Goal: Task Accomplishment & Management: Manage account settings

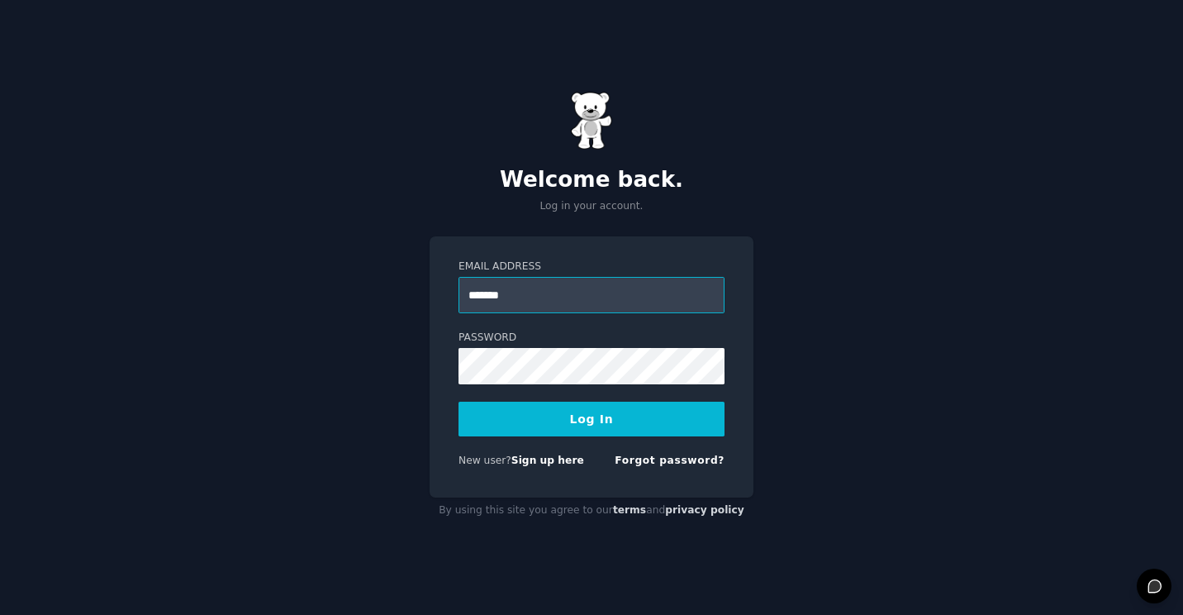
click at [613, 296] on input "*******" at bounding box center [592, 295] width 266 height 36
type input "**********"
click at [624, 408] on button "Log In" at bounding box center [592, 419] width 266 height 35
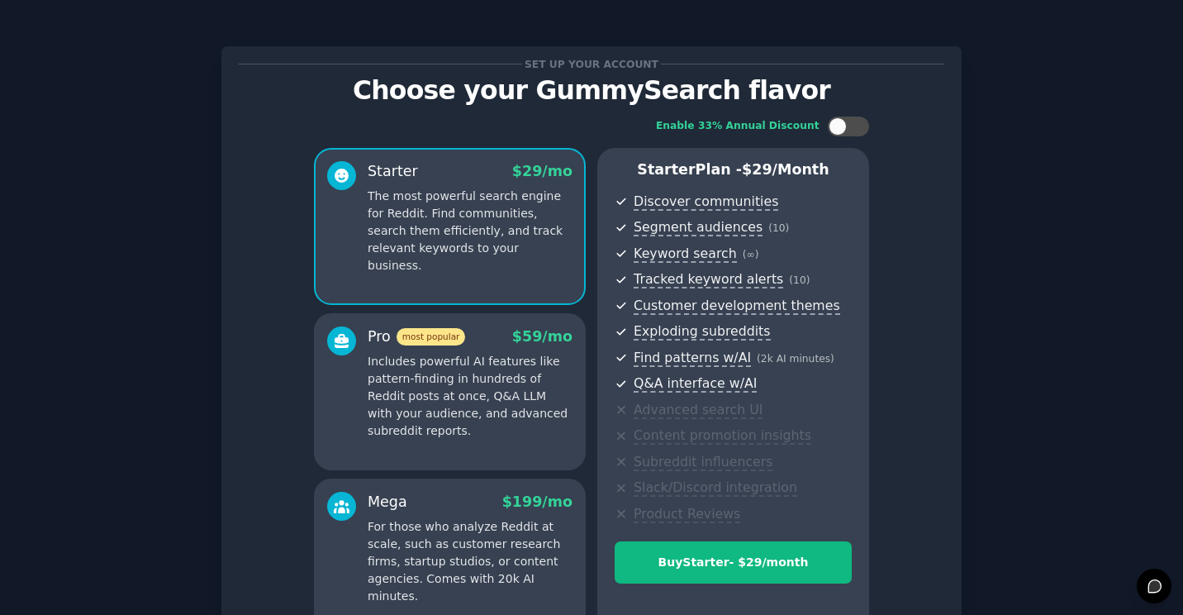
click at [987, 335] on div "Set up your account Choose your GummySearch flavor Enable 33% Annual Discount S…" at bounding box center [591, 396] width 1137 height 746
click at [498, 437] on p "Includes powerful AI features like pattern-finding in hundreds of Reddit posts …" at bounding box center [470, 396] width 205 height 87
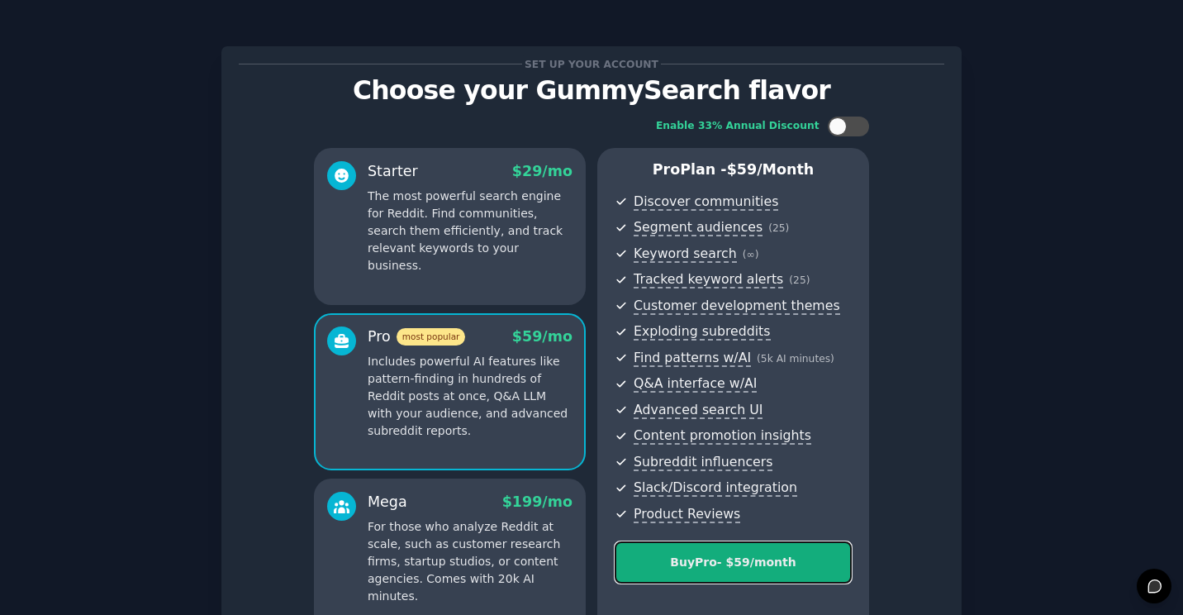
click at [797, 569] on div "Buy Pro - $ 59 /month" at bounding box center [734, 562] width 236 height 17
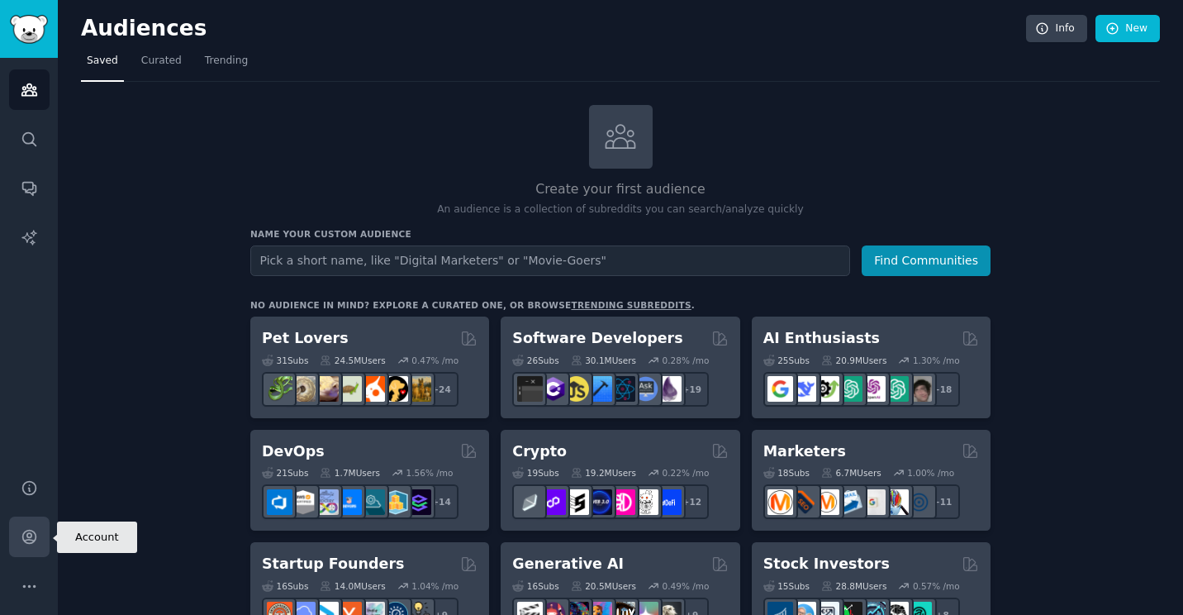
click at [32, 540] on icon "Sidebar" at bounding box center [28, 537] width 13 height 13
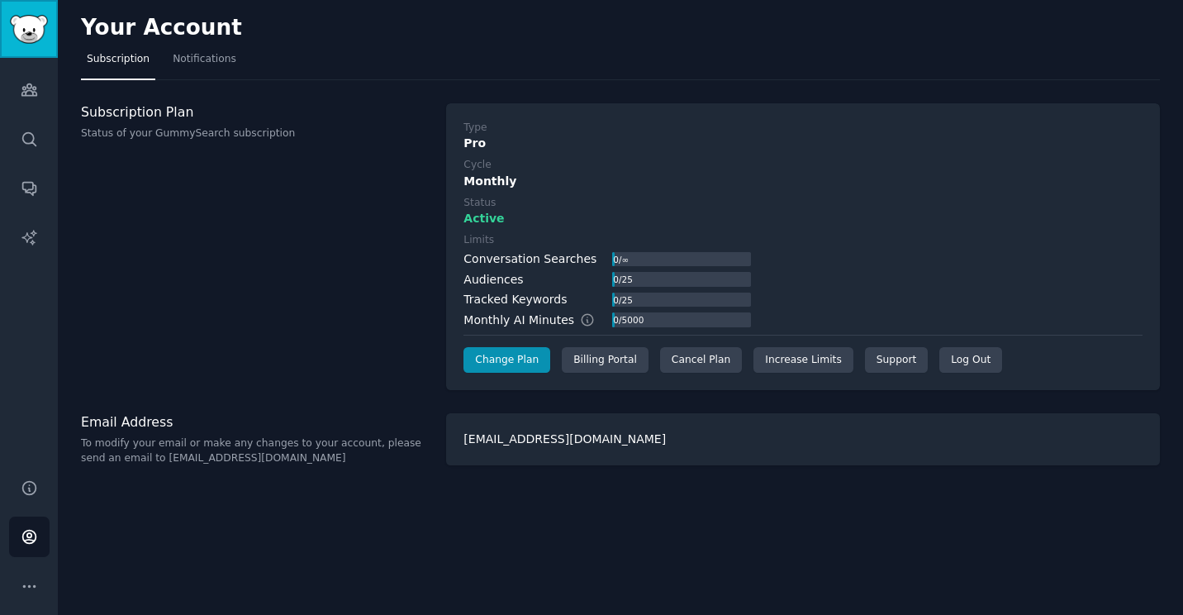
click at [31, 32] on img "Sidebar" at bounding box center [29, 29] width 38 height 29
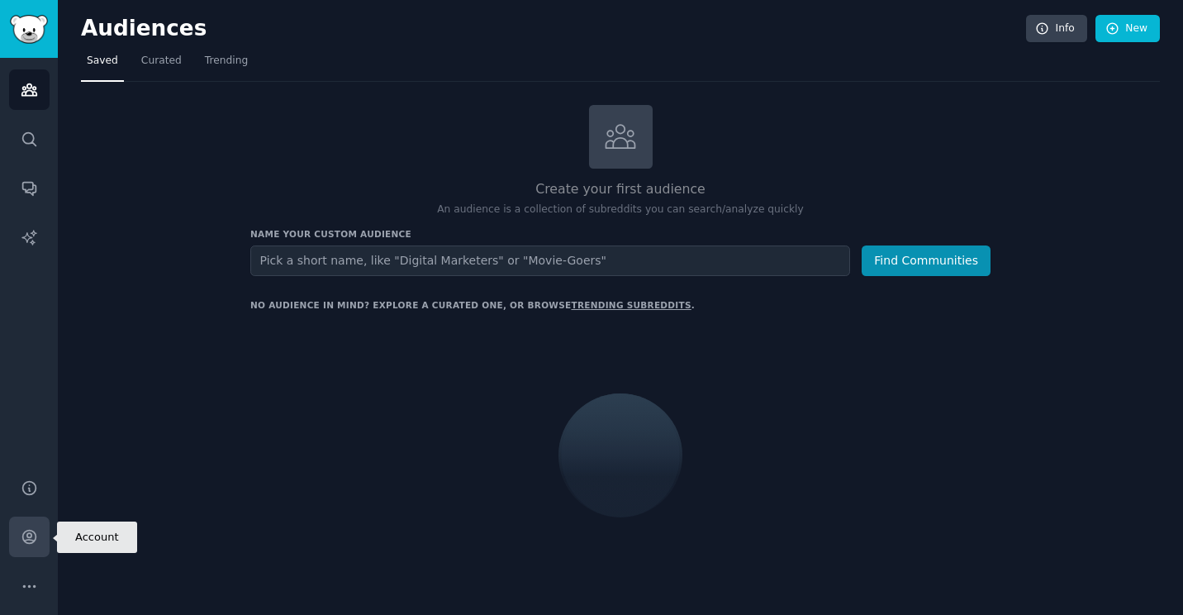
click at [45, 539] on link "Account" at bounding box center [29, 536] width 40 height 40
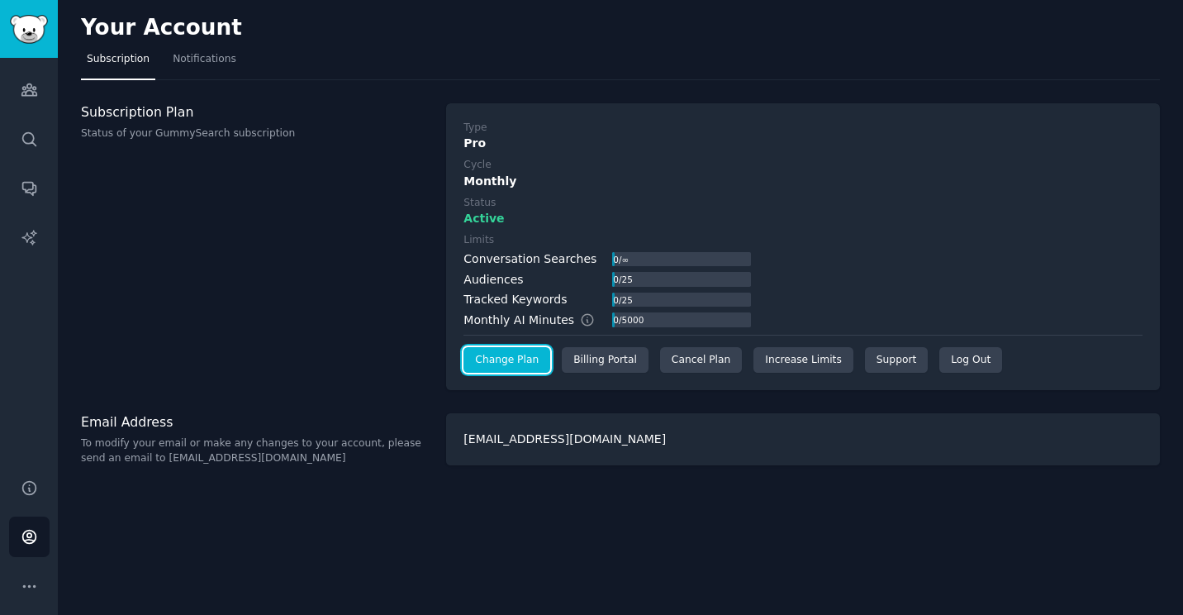
click at [527, 364] on link "Change Plan" at bounding box center [507, 360] width 87 height 26
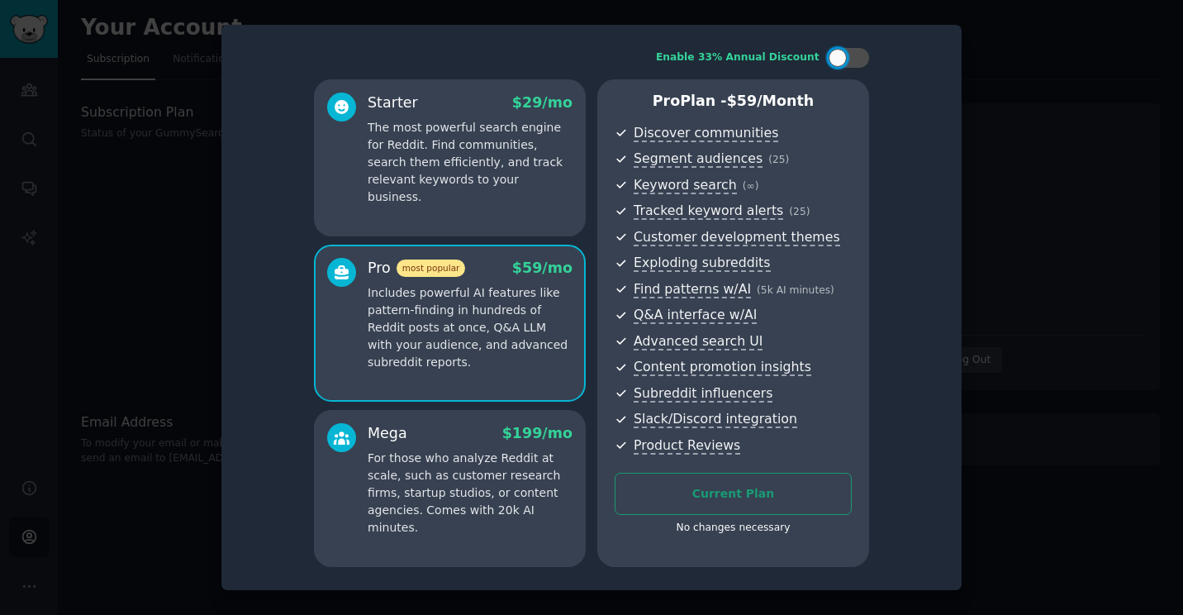
click at [750, 490] on div "Current Plan No changes necessary" at bounding box center [733, 508] width 237 height 71
click at [465, 286] on p "Includes powerful AI features like pattern-finding in hundreds of Reddit posts …" at bounding box center [470, 327] width 205 height 87
click at [486, 312] on p "Includes powerful AI features like pattern-finding in hundreds of Reddit posts …" at bounding box center [470, 327] width 205 height 87
click at [483, 316] on p "Includes powerful AI features like pattern-finding in hundreds of Reddit posts …" at bounding box center [470, 327] width 205 height 87
click at [783, 487] on div "Current Plan No changes necessary" at bounding box center [733, 508] width 237 height 71
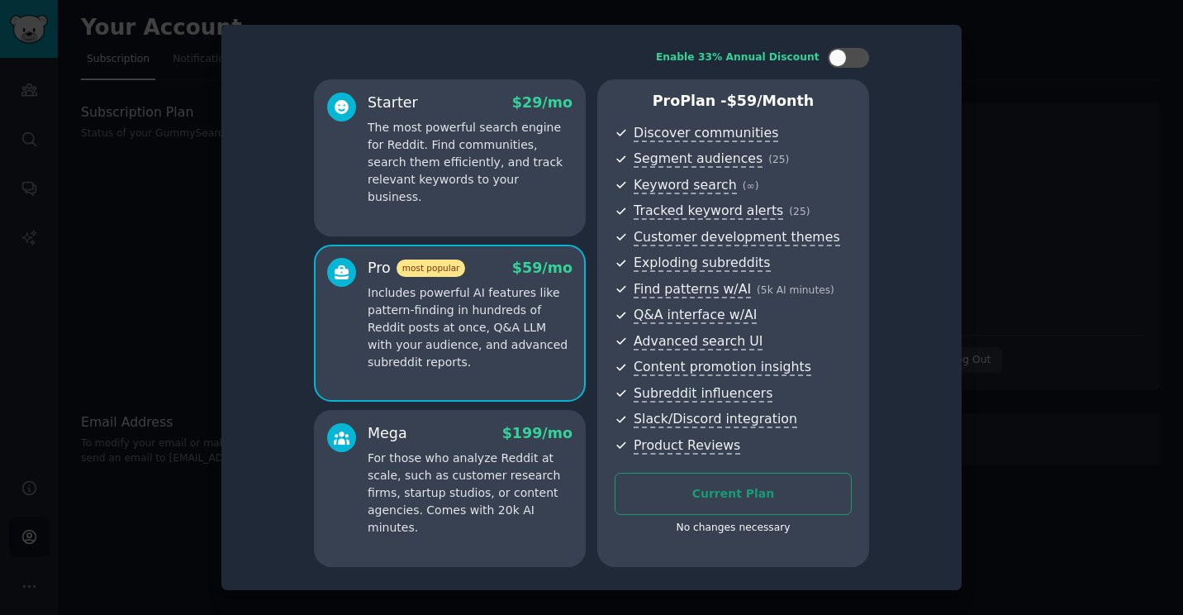
click at [1079, 337] on div at bounding box center [591, 307] width 1183 height 615
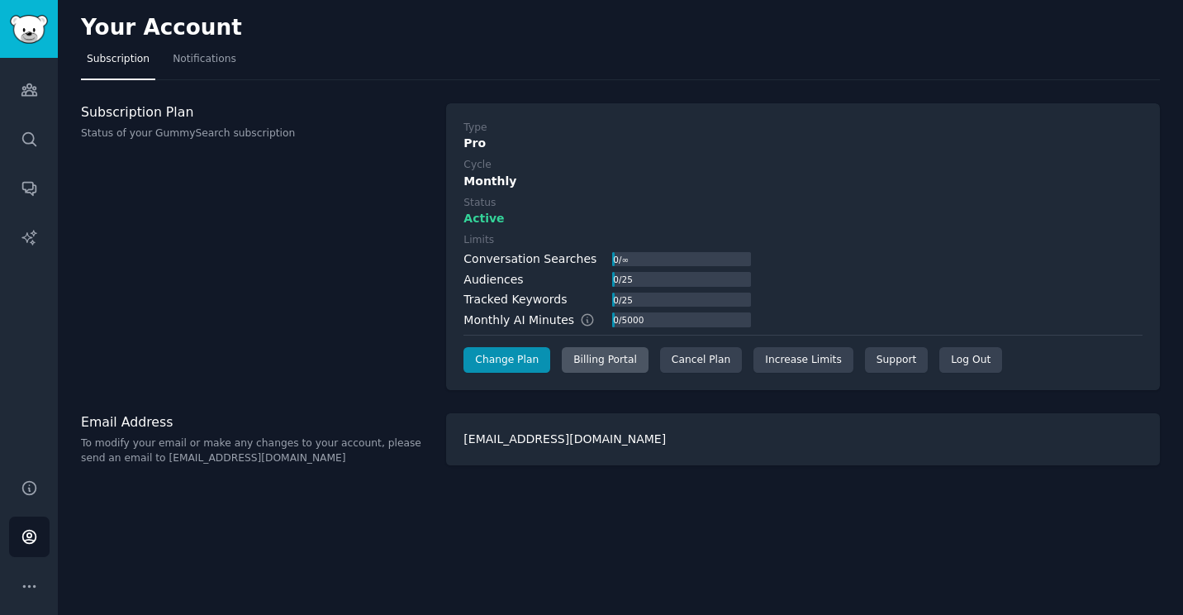
click at [610, 368] on div "Billing Portal" at bounding box center [605, 360] width 87 height 26
